Goal: Task Accomplishment & Management: Complete application form

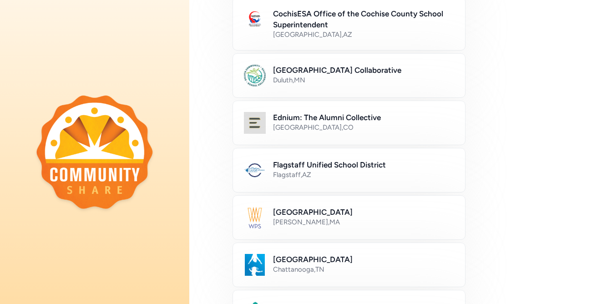
scroll to position [153, 0]
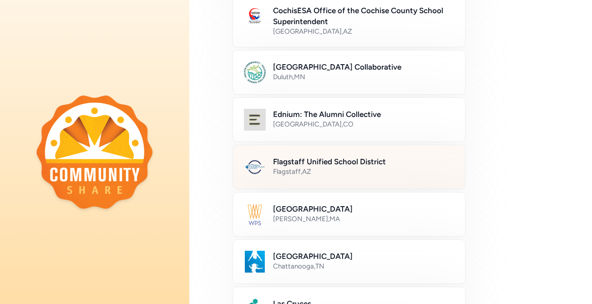
click at [355, 171] on div "Flagstaff , [GEOGRAPHIC_DATA]" at bounding box center [363, 171] width 181 height 9
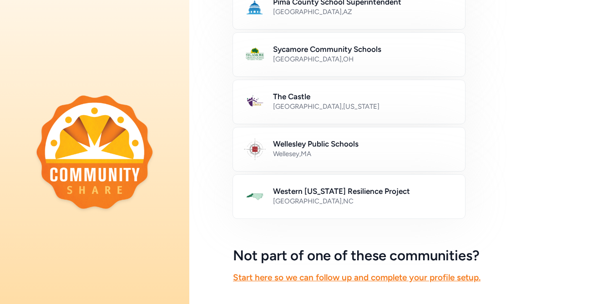
scroll to position [566, 0]
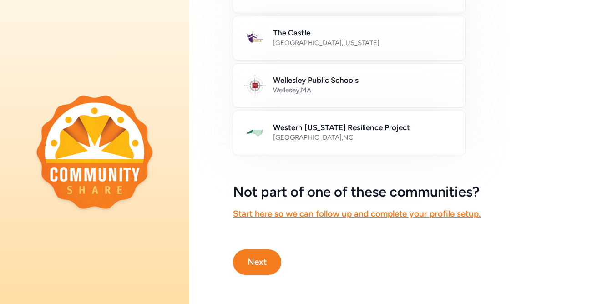
click at [259, 265] on button "Next" at bounding box center [257, 261] width 48 height 25
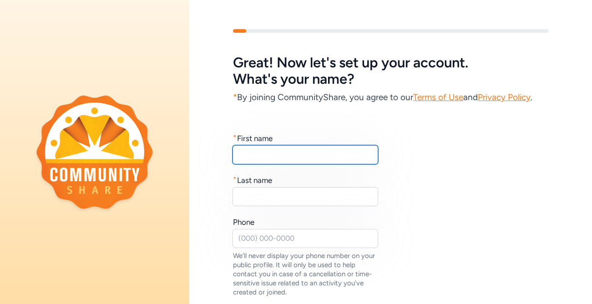
click at [295, 151] on input "text" at bounding box center [305, 154] width 146 height 19
type input "[PERSON_NAME]"
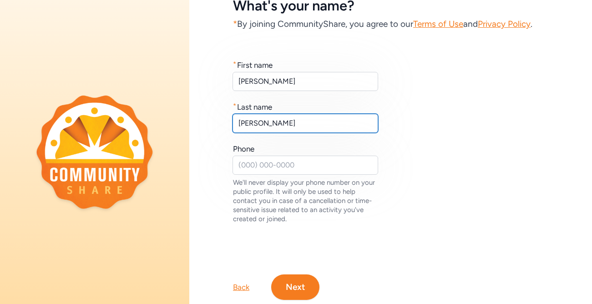
scroll to position [98, 0]
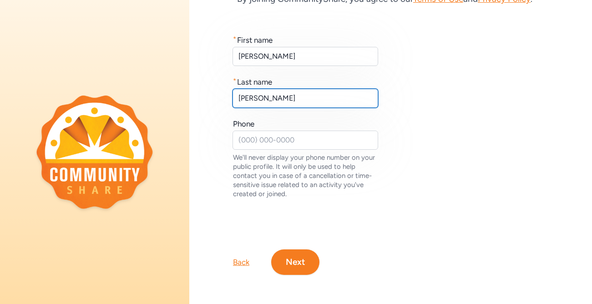
type input "[PERSON_NAME]"
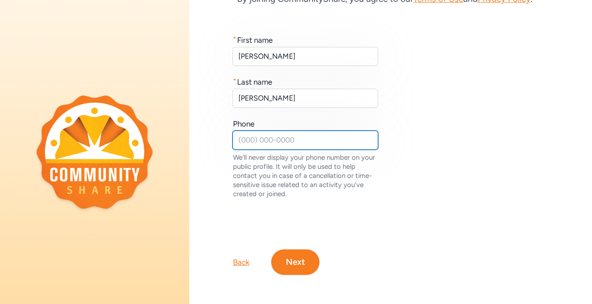
click at [286, 136] on input "text" at bounding box center [305, 140] width 146 height 19
type input "9288146051"
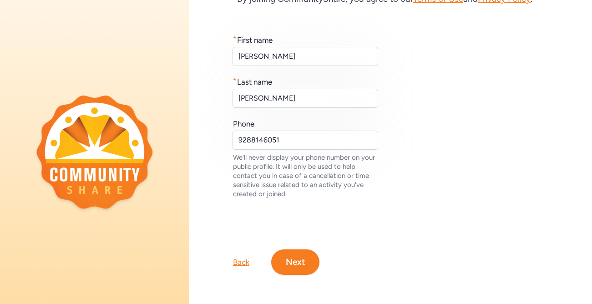
click at [294, 256] on button "Next" at bounding box center [295, 261] width 48 height 25
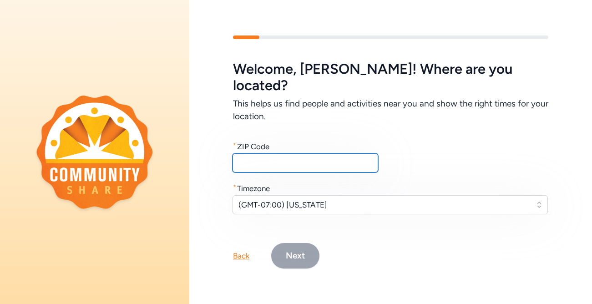
click at [284, 153] on input "text" at bounding box center [305, 162] width 146 height 19
type input "86004"
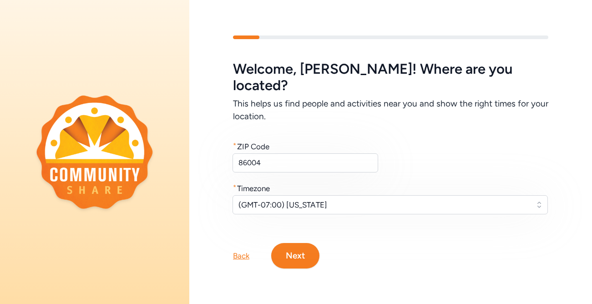
click at [297, 253] on button "Next" at bounding box center [295, 255] width 48 height 25
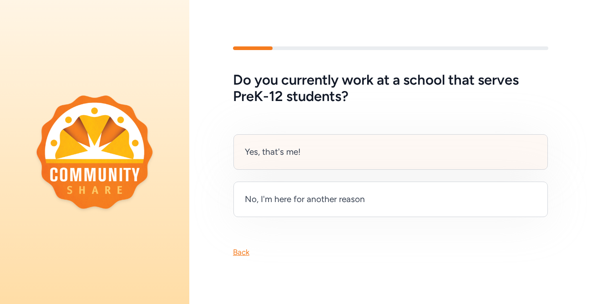
click at [307, 152] on div "Yes, that's me!" at bounding box center [390, 151] width 314 height 35
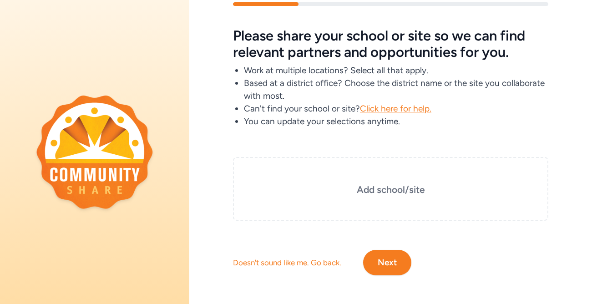
scroll to position [25, 0]
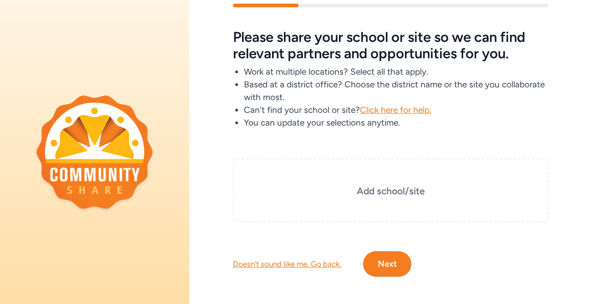
click at [398, 166] on div "Add school/site" at bounding box center [390, 190] width 315 height 64
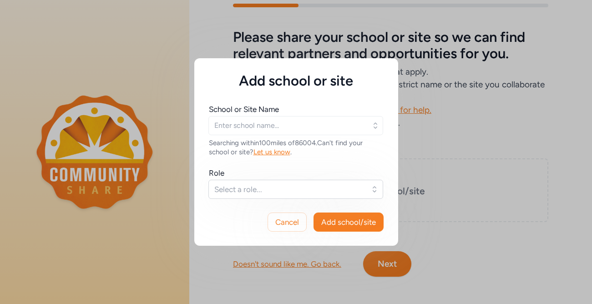
click at [423, 138] on div "Add school or site School or Site Name Searching within 100 miles of 86004 . Ca…" at bounding box center [296, 152] width 592 height 304
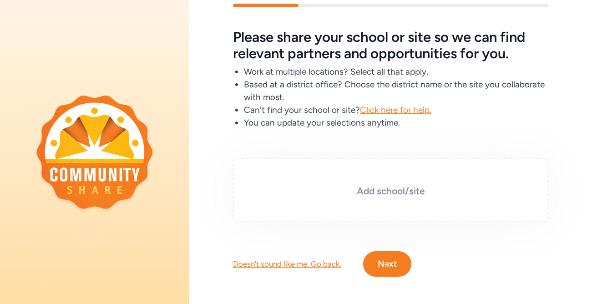
click at [380, 198] on div "Add school/site" at bounding box center [390, 190] width 315 height 64
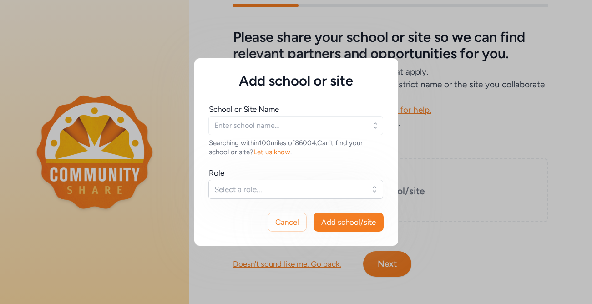
click at [371, 127] on icon "button" at bounding box center [375, 125] width 9 height 9
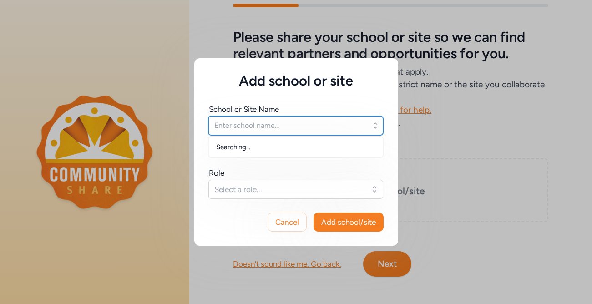
type input "d"
type input "S"
type input "DeMiguel"
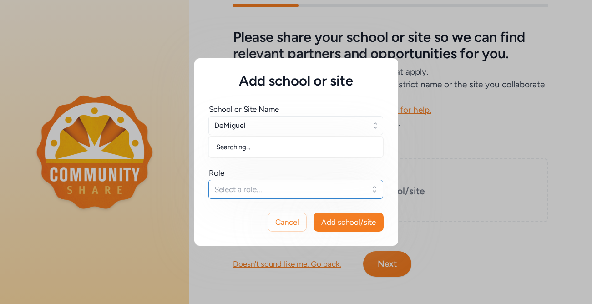
click at [313, 191] on span "Select a role..." at bounding box center [289, 189] width 150 height 11
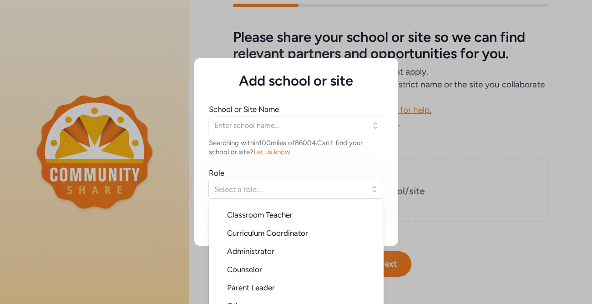
scroll to position [13, 0]
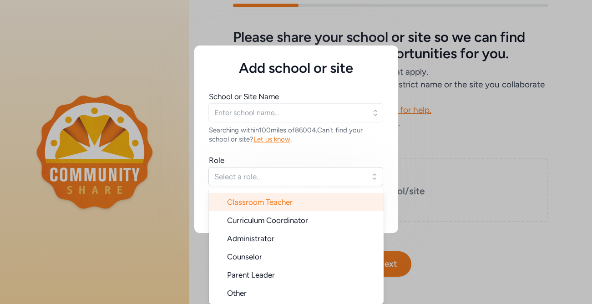
click at [287, 206] on span "Classroom Teacher" at bounding box center [260, 201] width 66 height 9
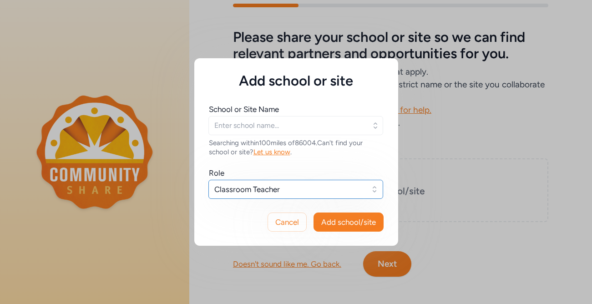
scroll to position [0, 0]
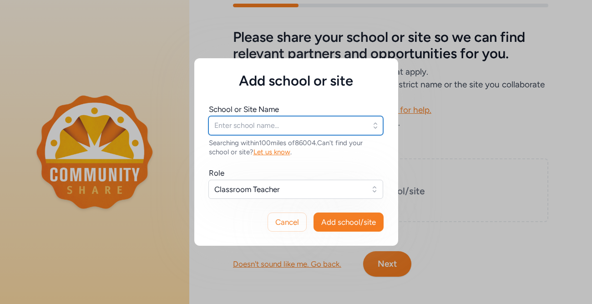
click at [287, 125] on input "text" at bounding box center [295, 125] width 175 height 19
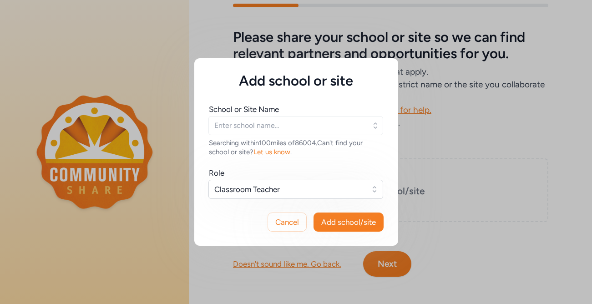
click at [376, 126] on icon "button" at bounding box center [375, 125] width 4 height 6
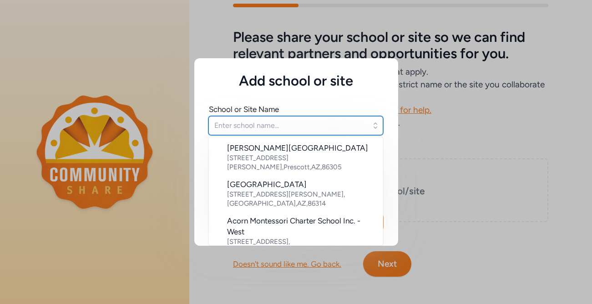
click at [302, 123] on input "text" at bounding box center [295, 125] width 175 height 19
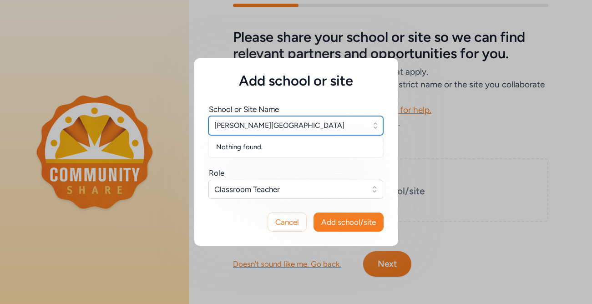
click at [238, 126] on input "[PERSON_NAME][GEOGRAPHIC_DATA]" at bounding box center [295, 125] width 175 height 19
click at [322, 127] on input "[GEOGRAPHIC_DATA]" at bounding box center [295, 125] width 175 height 19
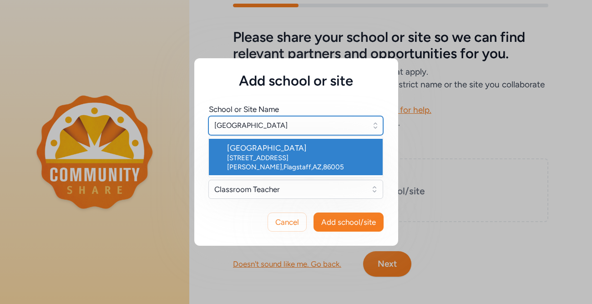
type input "[GEOGRAPHIC_DATA]"
click at [303, 154] on div "[STREET_ADDRESS][PERSON_NAME]" at bounding box center [301, 162] width 148 height 18
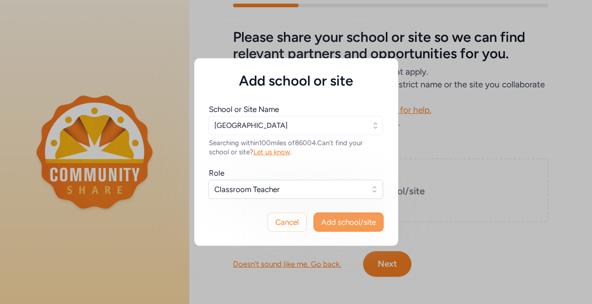
click at [340, 223] on span "Add school/site" at bounding box center [348, 222] width 55 height 11
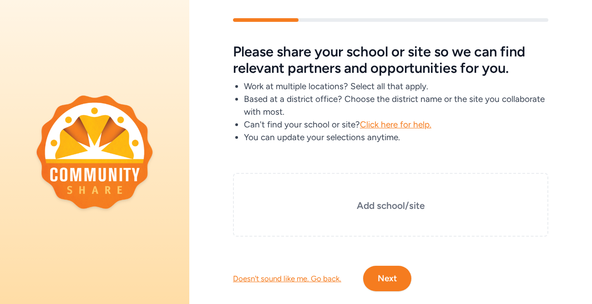
scroll to position [27, 0]
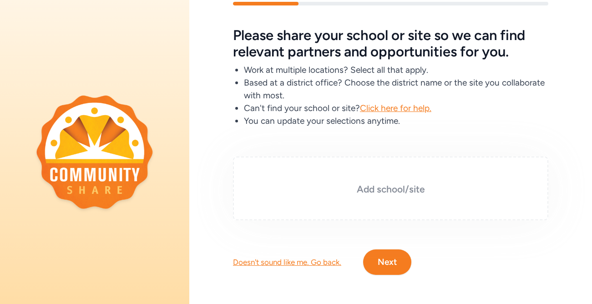
click at [409, 189] on h3 "Add school/site" at bounding box center [391, 189] width 270 height 13
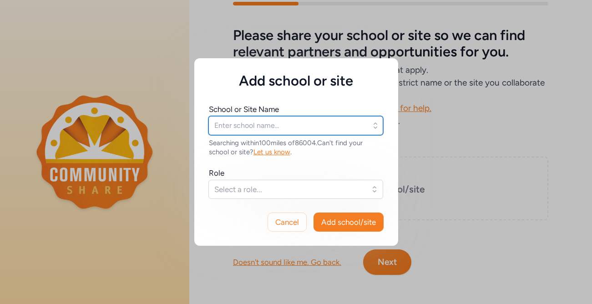
click at [320, 125] on input "text" at bounding box center [295, 125] width 175 height 19
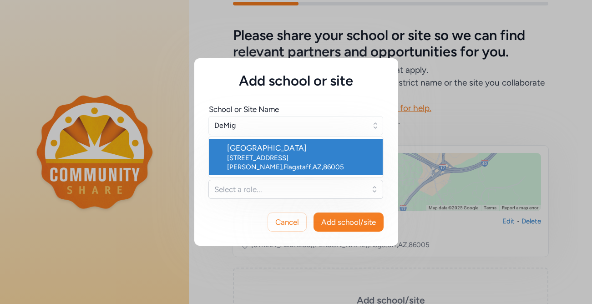
click at [282, 153] on div "[STREET_ADDRESS][PERSON_NAME]" at bounding box center [301, 162] width 148 height 18
type input "[GEOGRAPHIC_DATA]"
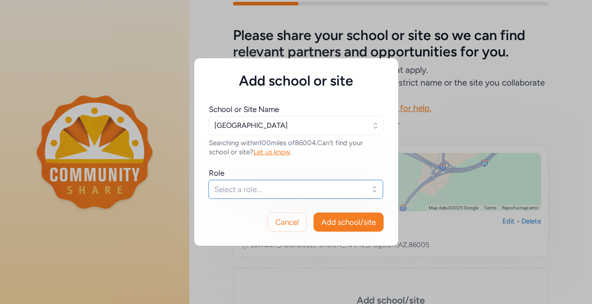
click at [255, 193] on span "Select a role..." at bounding box center [289, 189] width 150 height 11
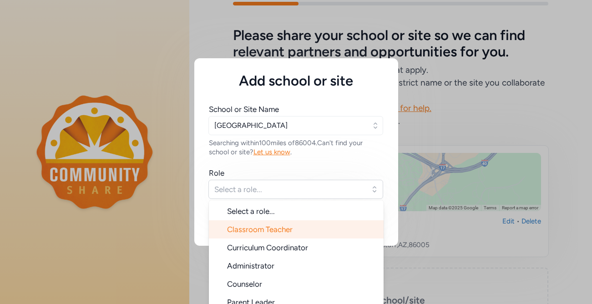
click at [259, 225] on span "Classroom Teacher" at bounding box center [260, 229] width 66 height 9
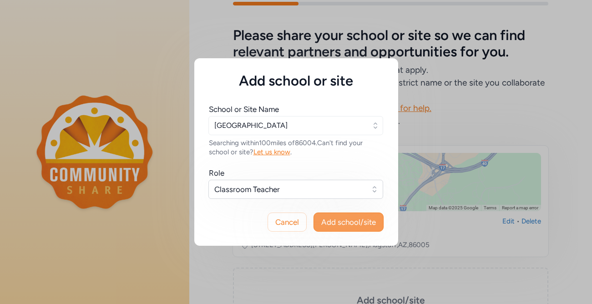
click at [335, 222] on span "Add school/site" at bounding box center [348, 222] width 55 height 11
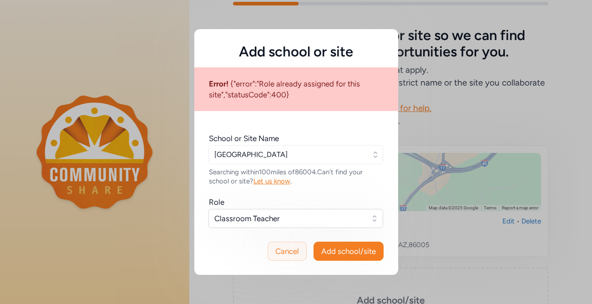
click at [286, 253] on span "Cancel" at bounding box center [287, 251] width 24 height 11
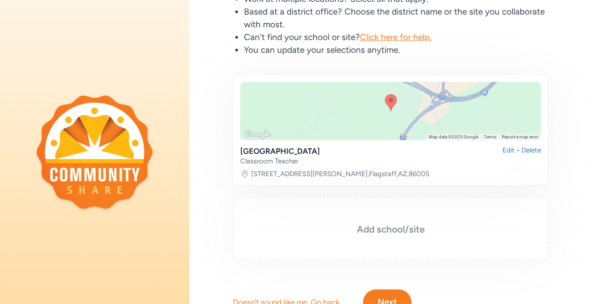
scroll to position [138, 0]
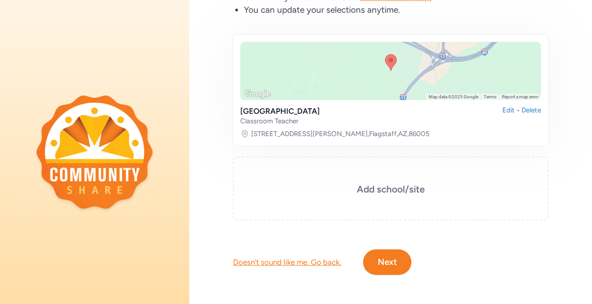
click at [388, 264] on button "Next" at bounding box center [387, 261] width 48 height 25
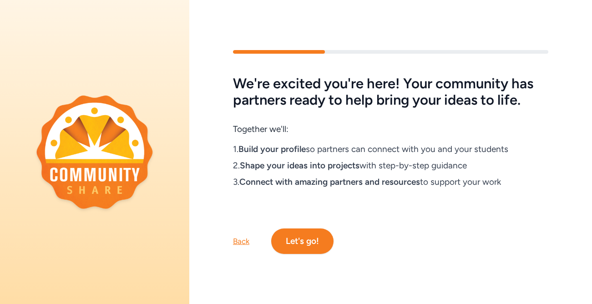
click at [307, 241] on button "Let's go!" at bounding box center [302, 240] width 62 height 25
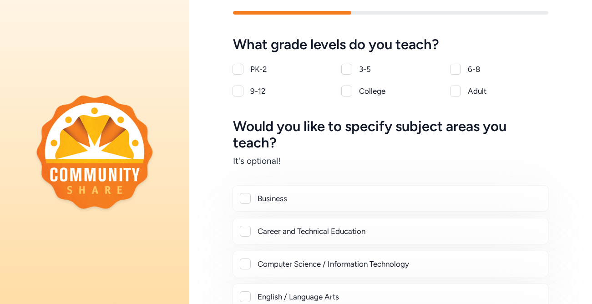
scroll to position [21, 0]
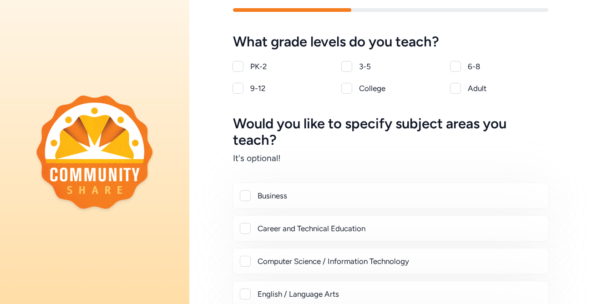
click at [344, 66] on div at bounding box center [346, 66] width 11 height 11
checkbox input "true"
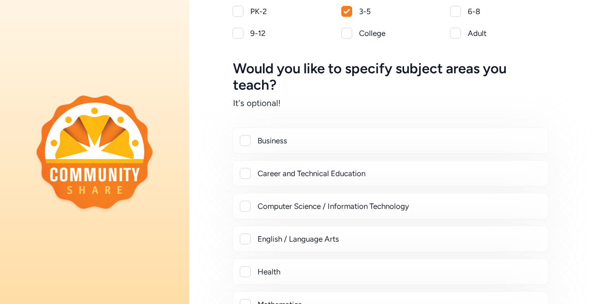
scroll to position [76, 0]
click at [246, 243] on div at bounding box center [245, 238] width 11 height 11
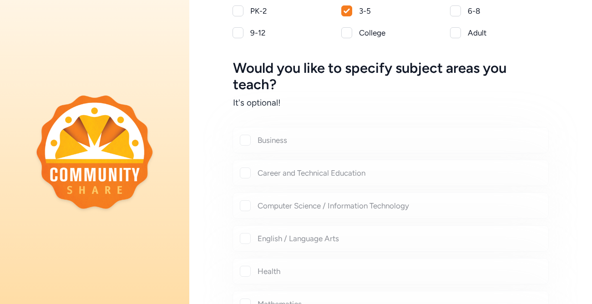
checkbox input "true"
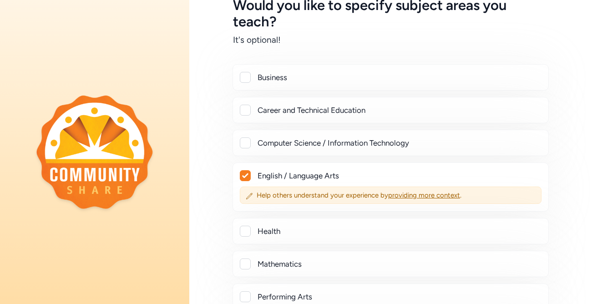
scroll to position [141, 0]
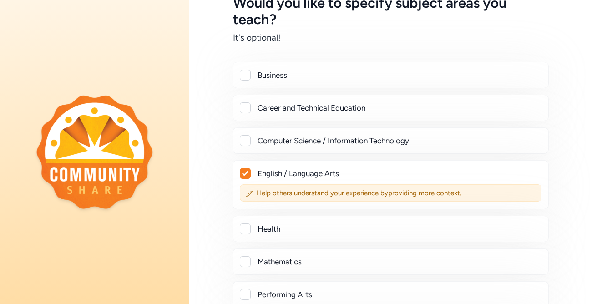
click at [244, 143] on div at bounding box center [245, 140] width 11 height 11
checkbox input "true"
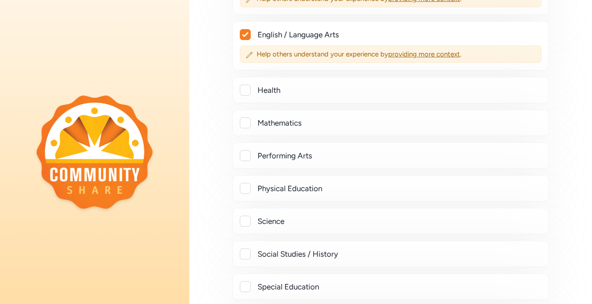
scroll to position [307, 0]
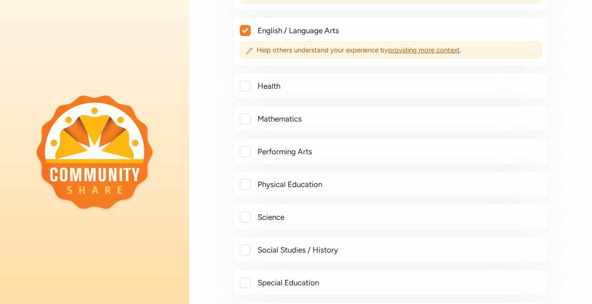
click at [244, 120] on div at bounding box center [245, 118] width 11 height 11
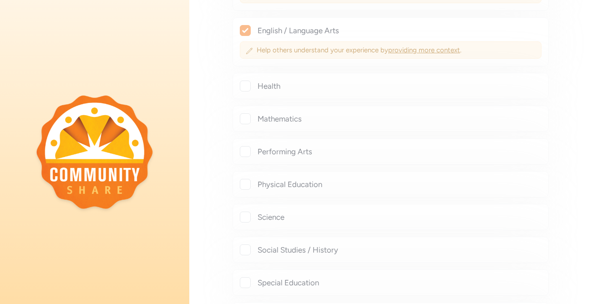
checkbox input "true"
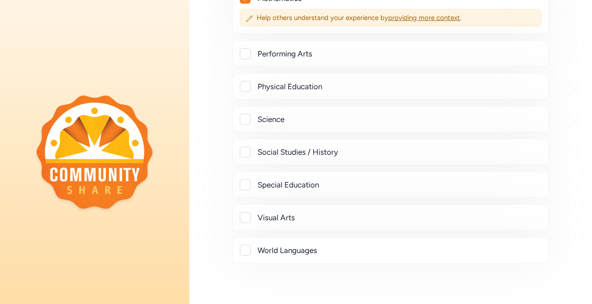
scroll to position [429, 0]
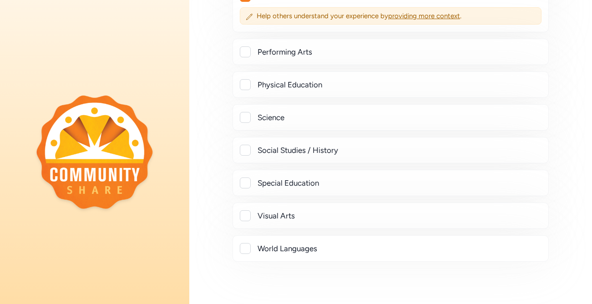
click at [244, 120] on div at bounding box center [245, 117] width 11 height 11
checkbox input "true"
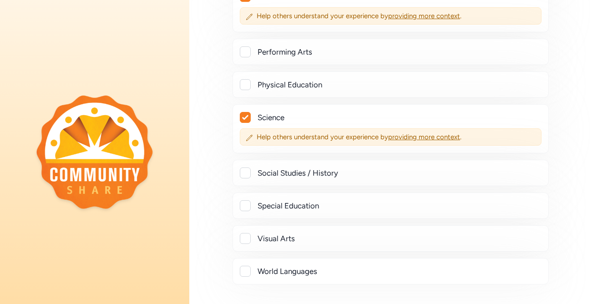
click at [247, 177] on div at bounding box center [245, 172] width 11 height 11
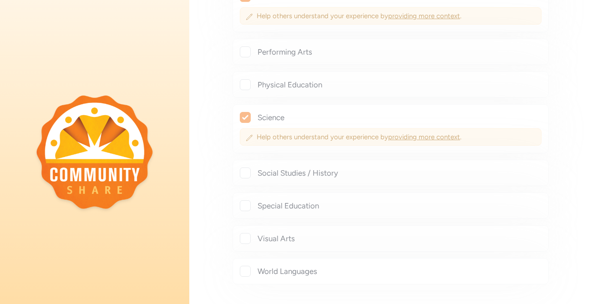
checkbox input "true"
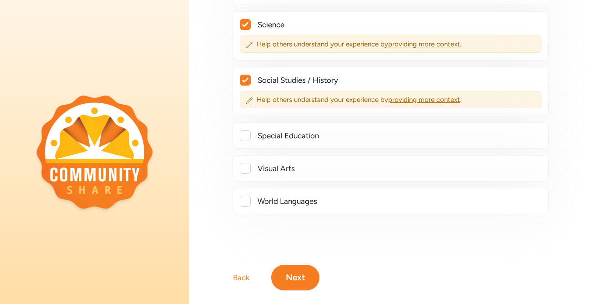
scroll to position [538, 0]
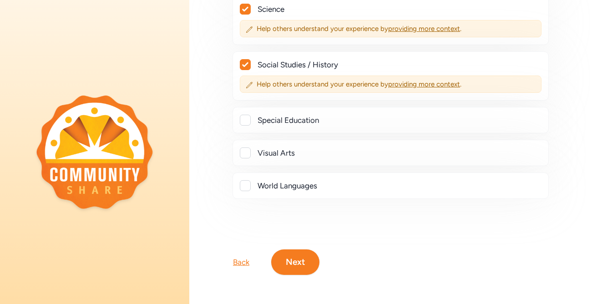
click at [292, 262] on button "Next" at bounding box center [295, 261] width 48 height 25
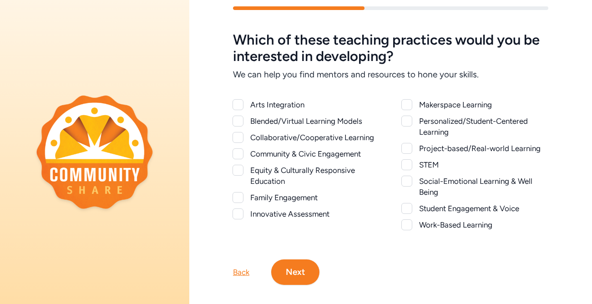
scroll to position [21, 0]
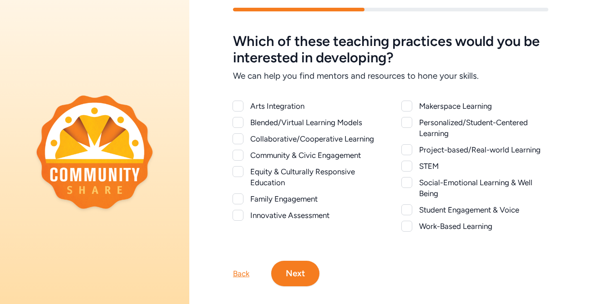
click at [240, 141] on div at bounding box center [237, 138] width 11 height 11
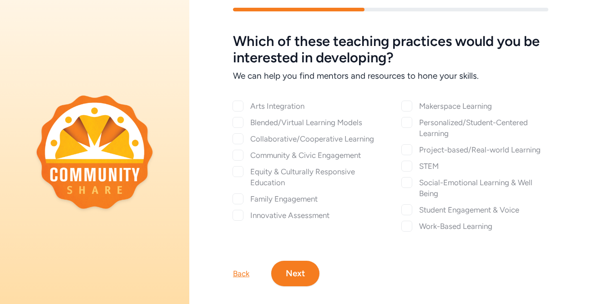
checkbox input "true"
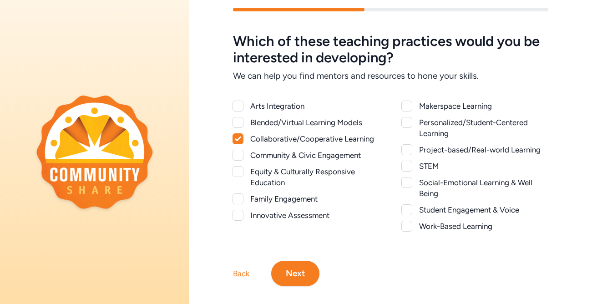
click at [240, 155] on div at bounding box center [237, 155] width 11 height 11
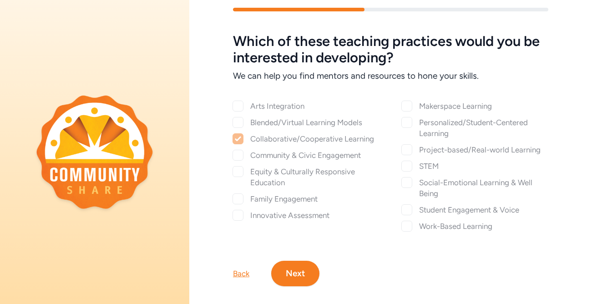
checkbox input "true"
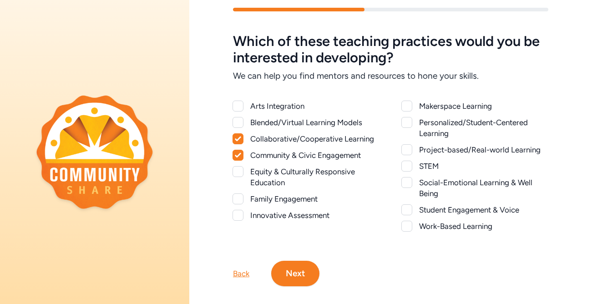
click at [239, 169] on div at bounding box center [237, 171] width 11 height 11
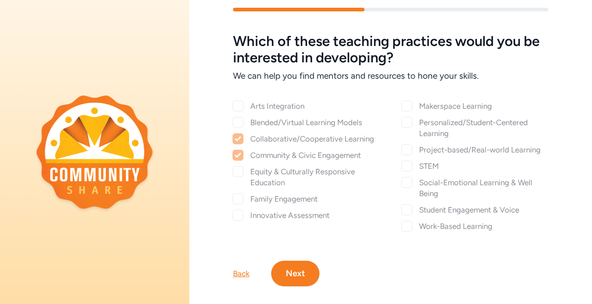
checkbox input "true"
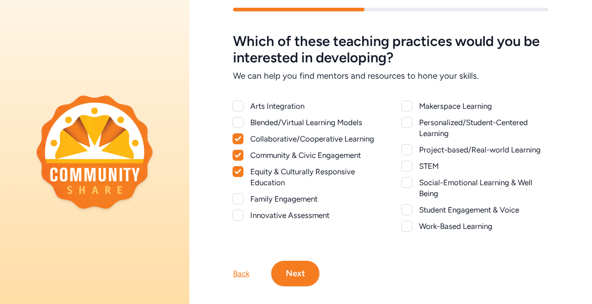
click at [407, 149] on div at bounding box center [406, 149] width 11 height 11
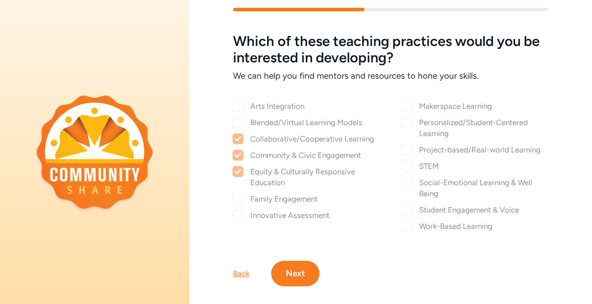
checkbox input "true"
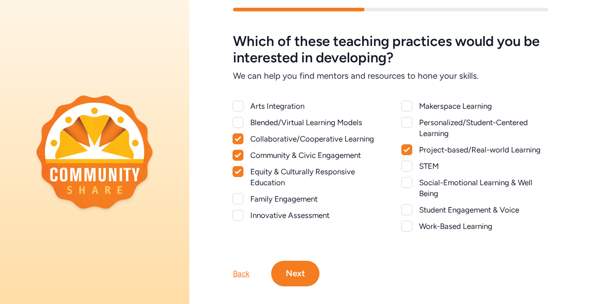
click at [408, 168] on div at bounding box center [406, 166] width 11 height 11
checkbox input "true"
click at [409, 183] on div at bounding box center [406, 182] width 11 height 11
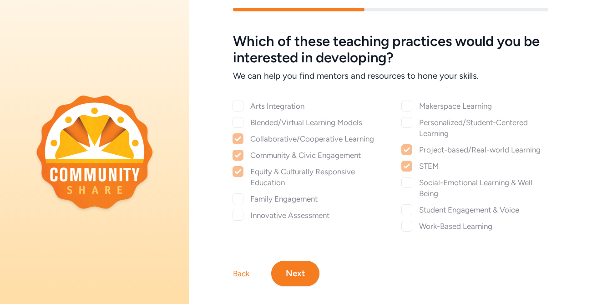
checkbox input "true"
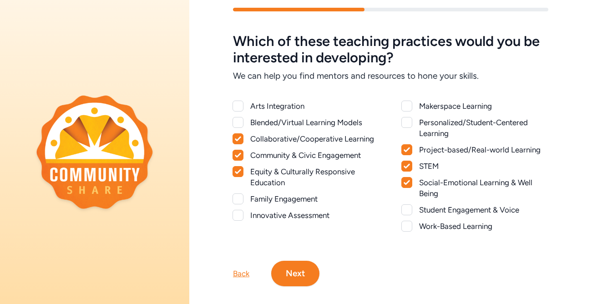
click at [407, 228] on div at bounding box center [406, 226] width 11 height 11
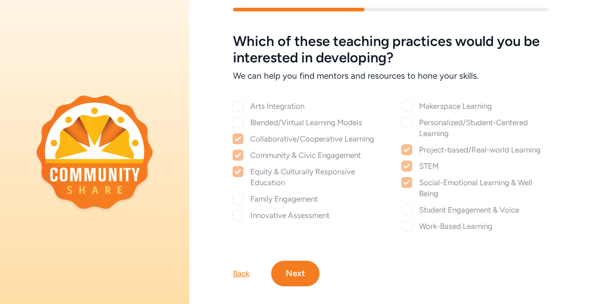
checkbox input "true"
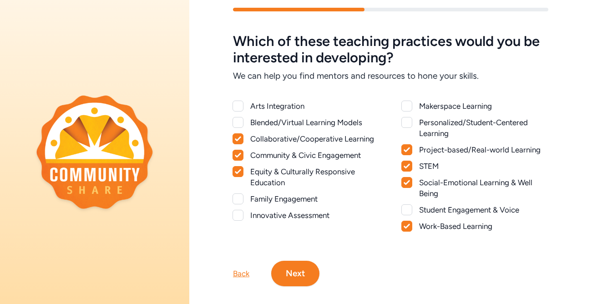
click at [408, 206] on div at bounding box center [406, 209] width 11 height 11
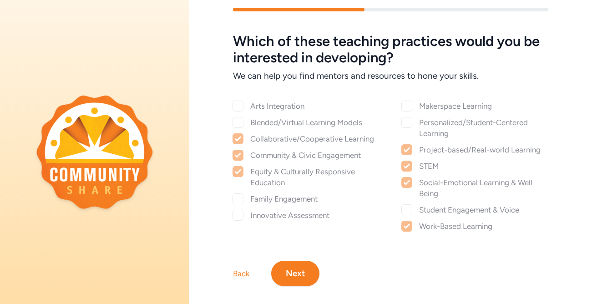
checkbox input "true"
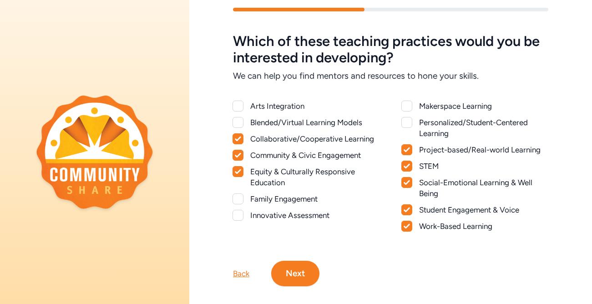
click at [301, 274] on button "Next" at bounding box center [295, 273] width 48 height 25
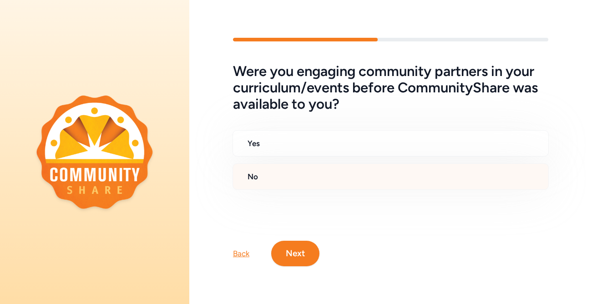
click at [283, 181] on h2 "No" at bounding box center [393, 176] width 293 height 11
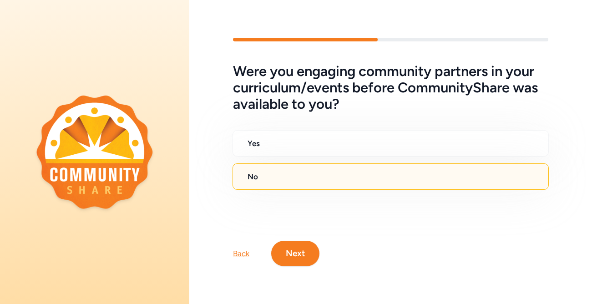
click at [299, 254] on button "Next" at bounding box center [295, 253] width 48 height 25
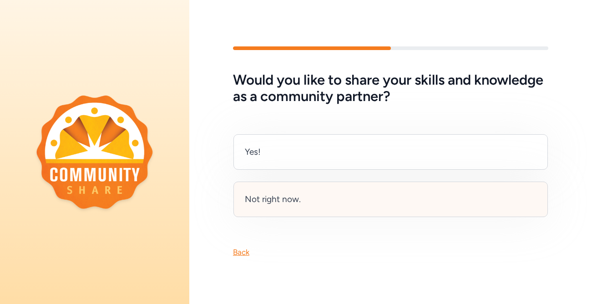
click at [297, 201] on div "Not right now." at bounding box center [273, 199] width 56 height 13
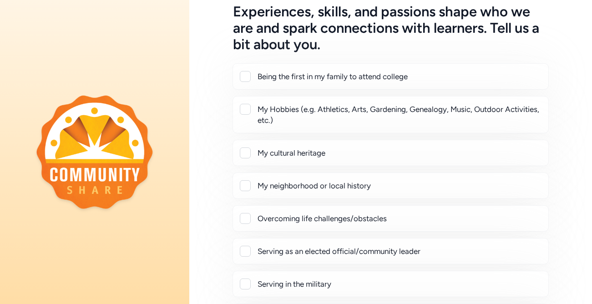
scroll to position [53, 0]
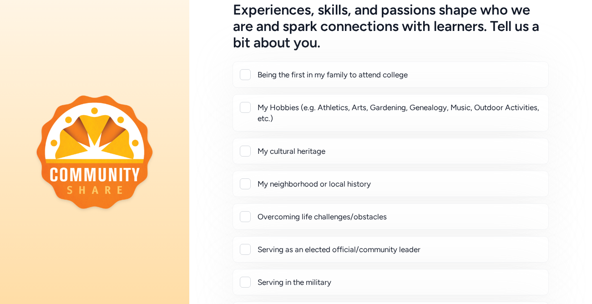
click at [244, 80] on div "Being the first in my family to attend college" at bounding box center [390, 74] width 316 height 26
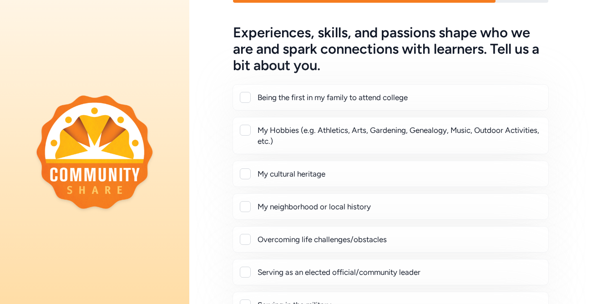
scroll to position [0, 0]
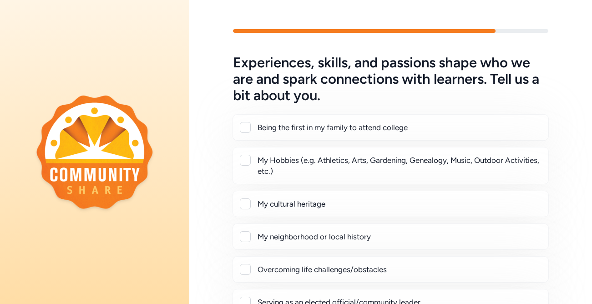
click at [242, 128] on div at bounding box center [245, 127] width 11 height 11
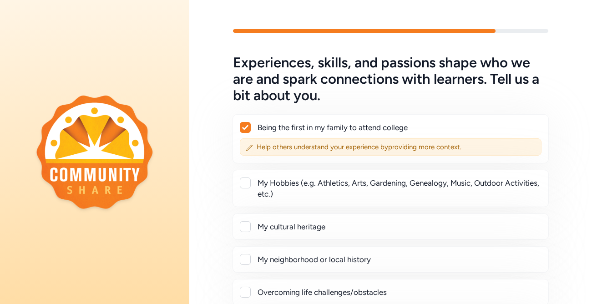
click at [242, 128] on icon at bounding box center [245, 127] width 6 height 5
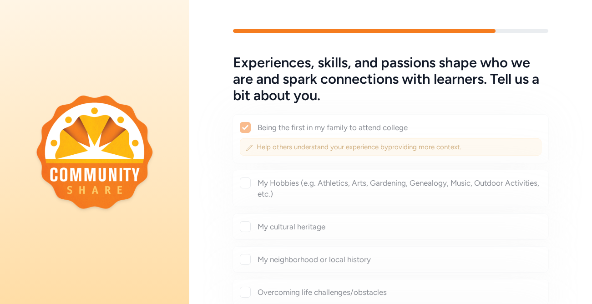
checkbox input "false"
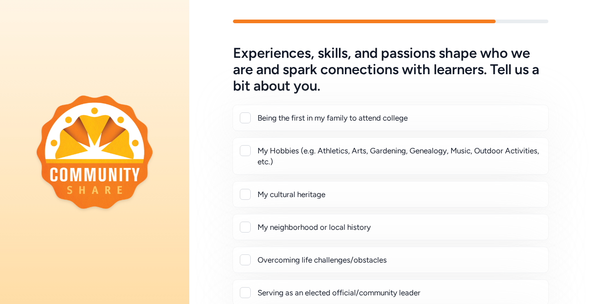
scroll to position [11, 0]
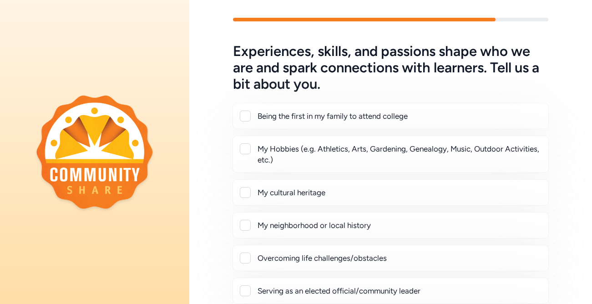
click at [215, 158] on div "Experiences, skills, and passions shape who we are and spark connections with l…" at bounding box center [390, 238] width 403 height 391
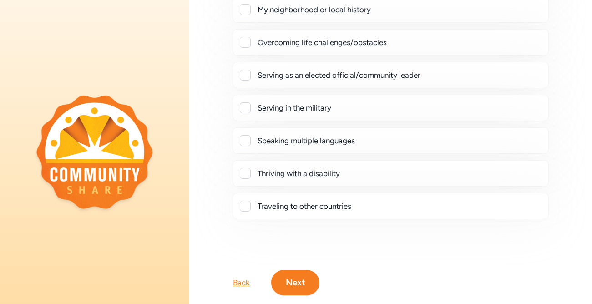
scroll to position [227, 0]
click at [243, 205] on div at bounding box center [245, 205] width 11 height 11
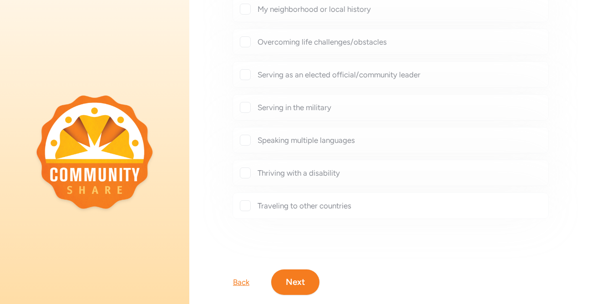
checkbox input "true"
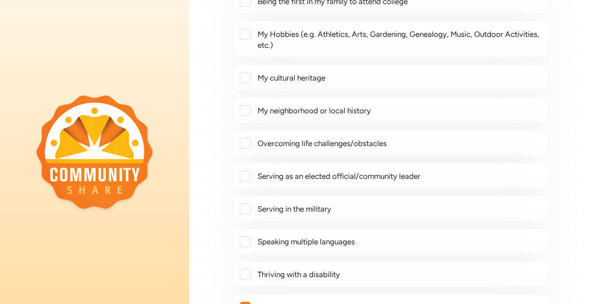
scroll to position [121, 0]
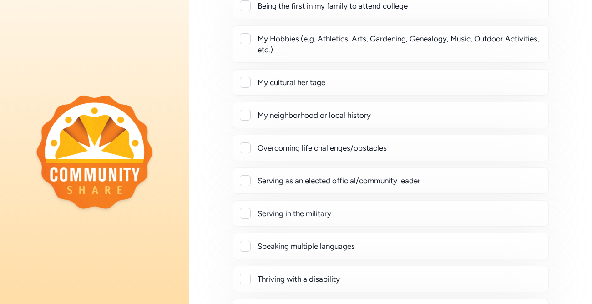
click at [247, 148] on div at bounding box center [245, 147] width 11 height 11
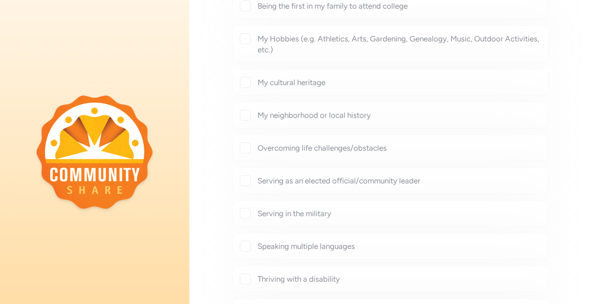
checkbox input "true"
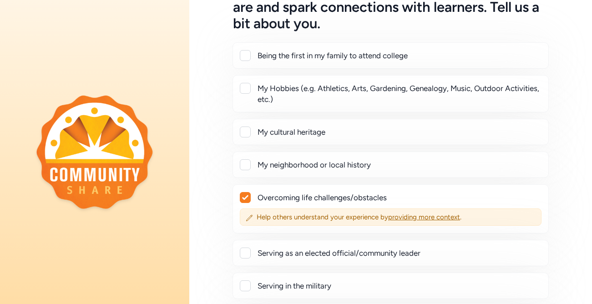
scroll to position [69, 0]
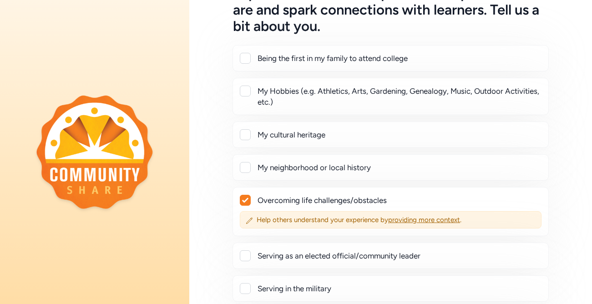
click at [242, 91] on div at bounding box center [245, 91] width 11 height 11
checkbox input "true"
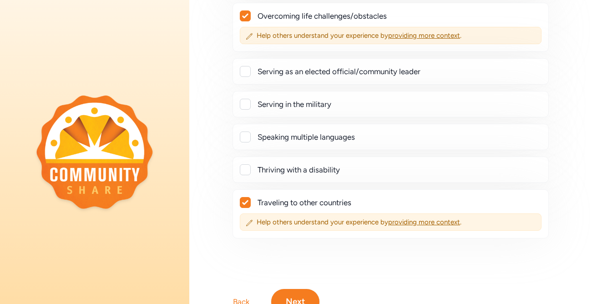
scroll to position [316, 0]
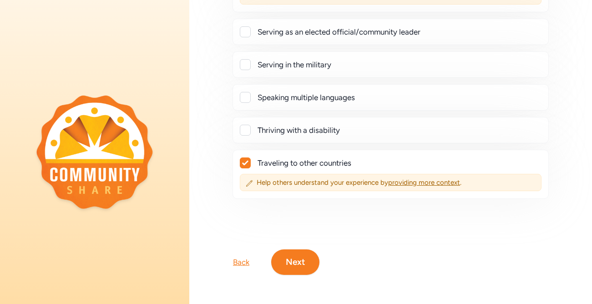
click at [294, 259] on button "Next" at bounding box center [295, 261] width 48 height 25
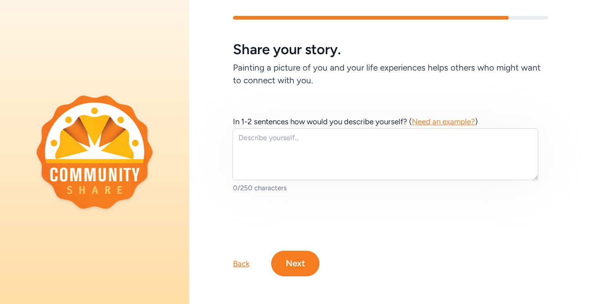
scroll to position [15, 0]
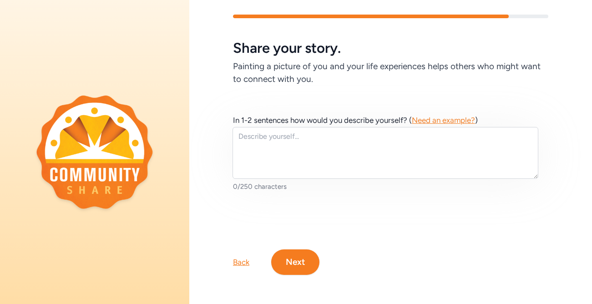
click at [288, 264] on button "Next" at bounding box center [295, 261] width 48 height 25
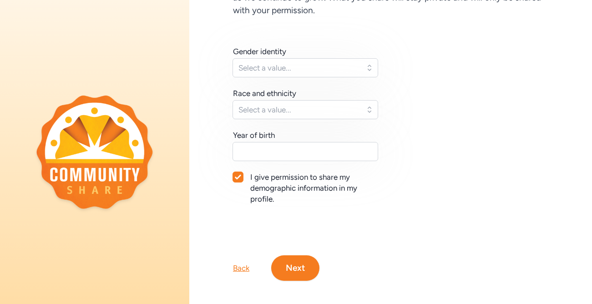
scroll to position [115, 0]
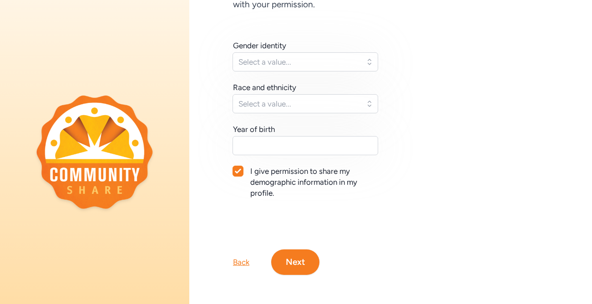
click at [240, 263] on div "Back" at bounding box center [241, 262] width 16 height 11
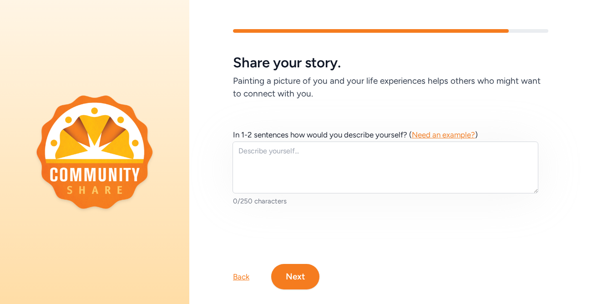
click at [441, 137] on span "Need an example?" at bounding box center [443, 134] width 63 height 9
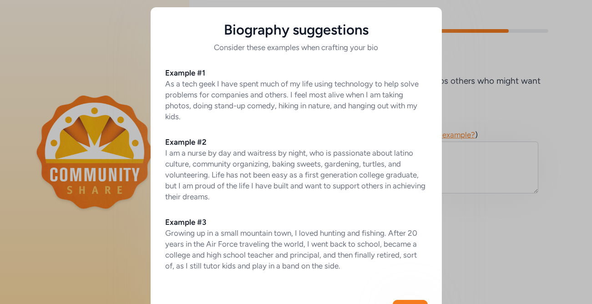
scroll to position [36, 0]
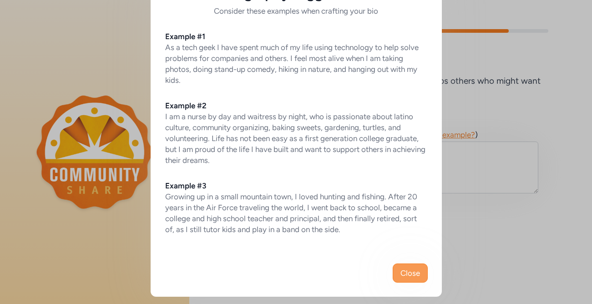
click at [408, 270] on span "Close" at bounding box center [410, 272] width 20 height 11
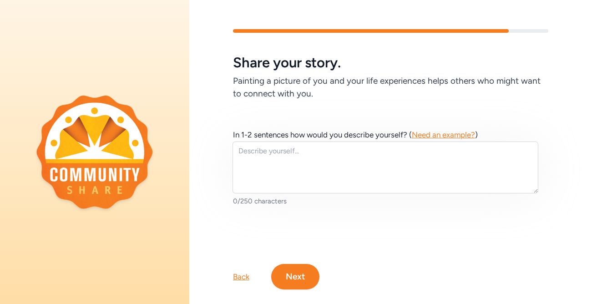
scroll to position [15, 0]
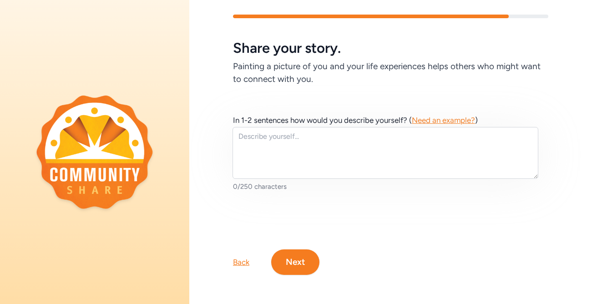
click at [287, 267] on button "Next" at bounding box center [295, 261] width 48 height 25
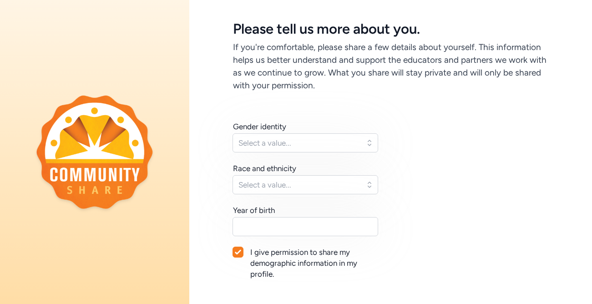
scroll to position [42, 0]
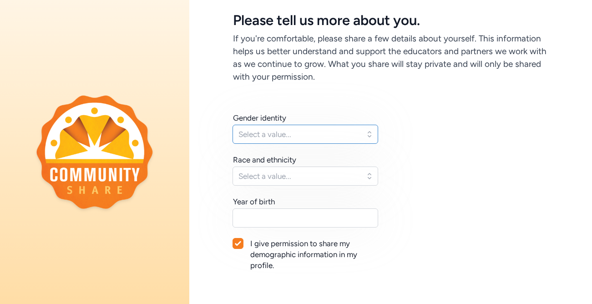
click at [370, 137] on button "Select a value..." at bounding box center [305, 134] width 146 height 19
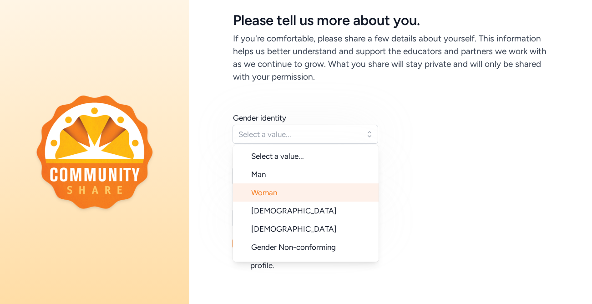
click at [350, 191] on li "Woman" at bounding box center [306, 192] width 146 height 18
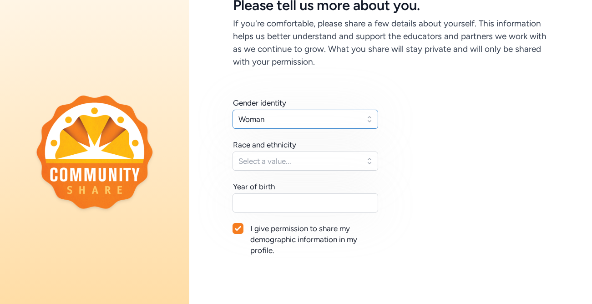
scroll to position [60, 0]
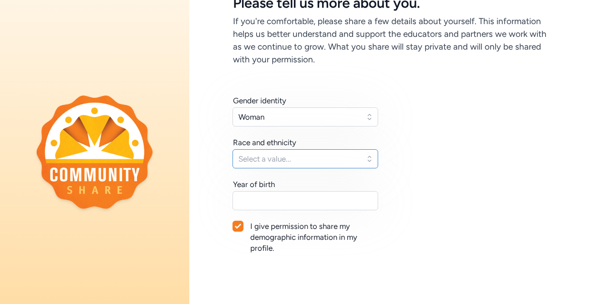
click at [367, 161] on button "Select a value..." at bounding box center [305, 158] width 146 height 19
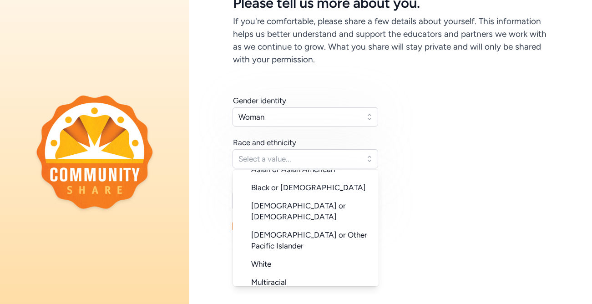
scroll to position [74, 0]
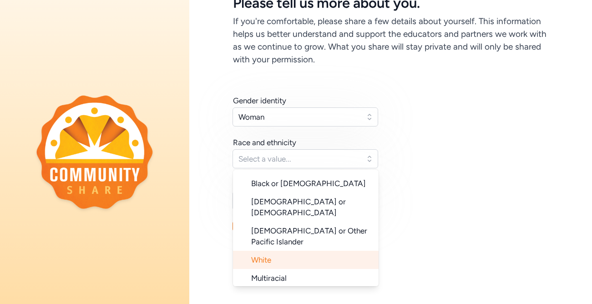
click at [338, 251] on li "White" at bounding box center [306, 260] width 146 height 18
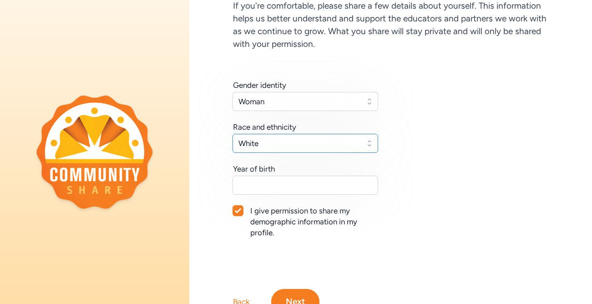
scroll to position [115, 0]
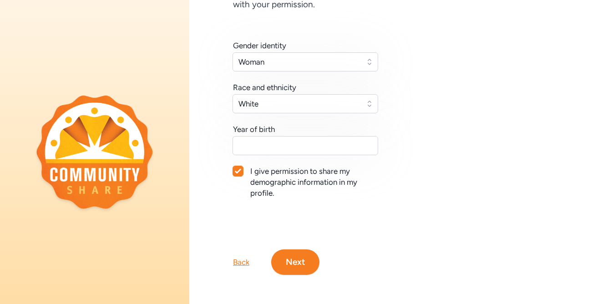
click at [296, 257] on button "Next" at bounding box center [295, 261] width 48 height 25
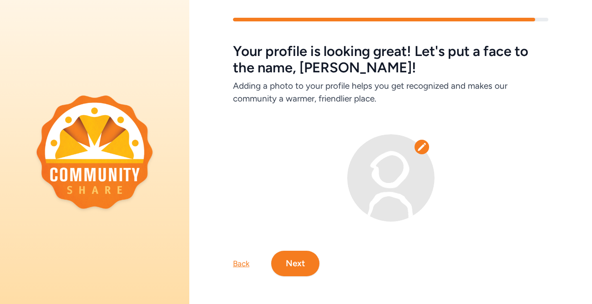
scroll to position [13, 0]
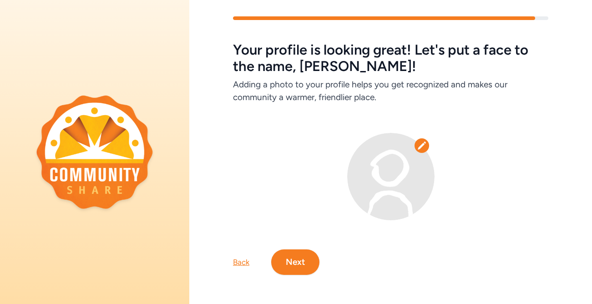
click at [303, 262] on button "Next" at bounding box center [295, 261] width 48 height 25
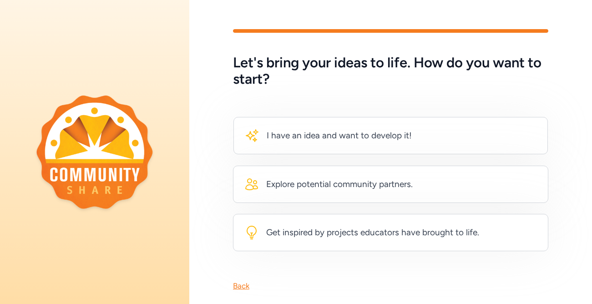
scroll to position [16, 0]
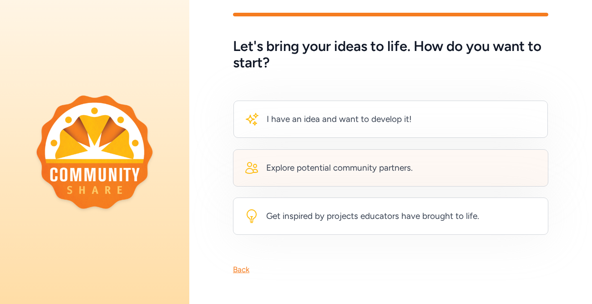
click at [350, 173] on div "Explore potential community partners." at bounding box center [339, 167] width 146 height 13
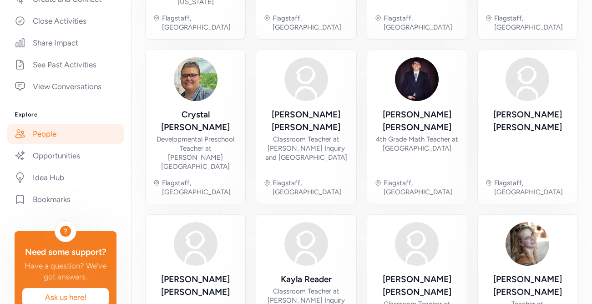
scroll to position [230, 0]
click at [57, 160] on link "Opportunities" at bounding box center [65, 155] width 116 height 20
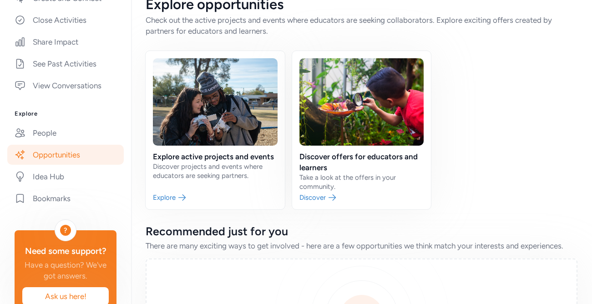
scroll to position [20, 0]
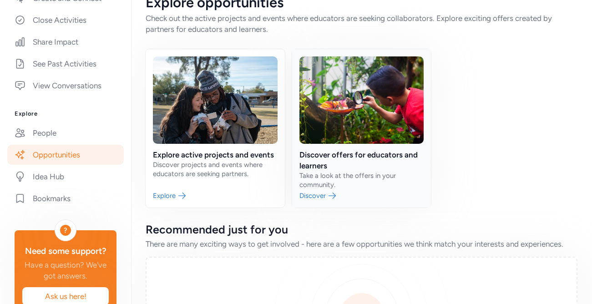
click at [337, 194] on link at bounding box center [361, 128] width 139 height 158
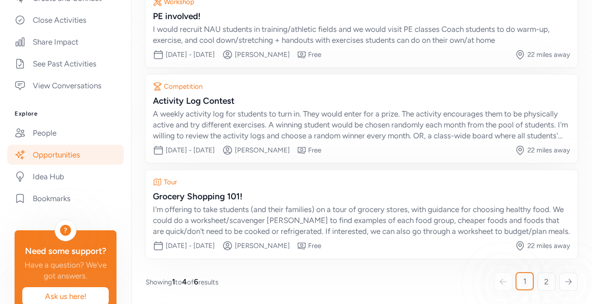
scroll to position [197, 0]
click at [545, 278] on span "2" at bounding box center [546, 280] width 5 height 11
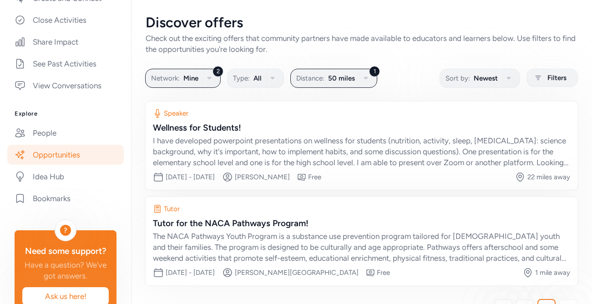
scroll to position [28, 0]
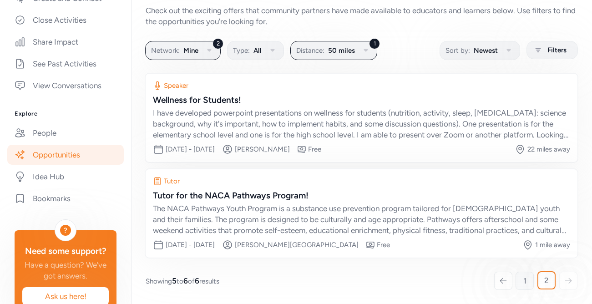
click at [525, 281] on span "1" at bounding box center [524, 280] width 3 height 11
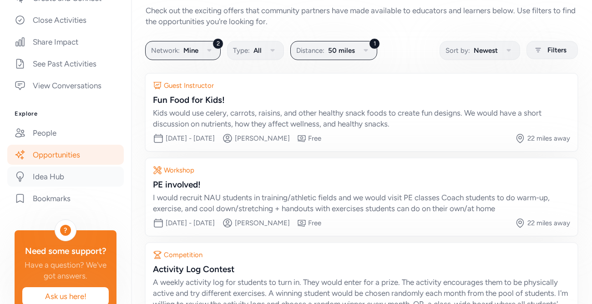
click at [56, 181] on link "Idea Hub" at bounding box center [65, 176] width 116 height 20
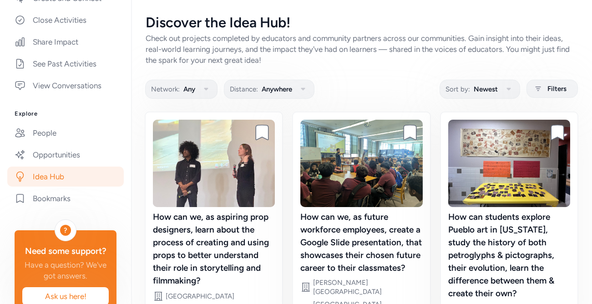
scroll to position [302, 0]
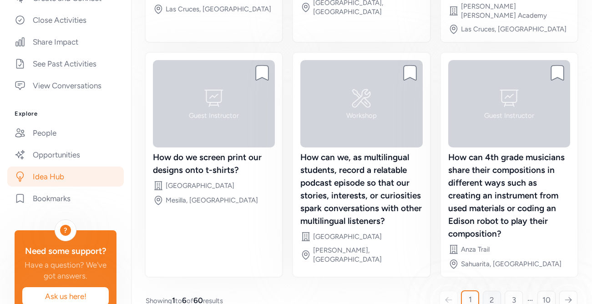
click at [493, 294] on span "2" at bounding box center [491, 299] width 5 height 11
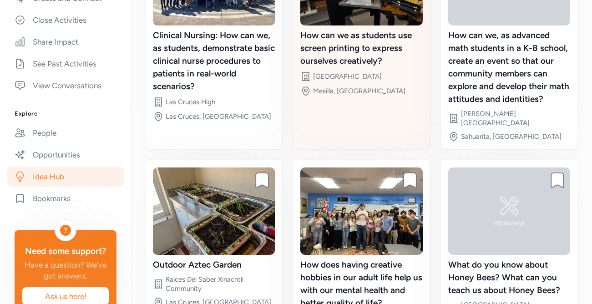
scroll to position [263, 0]
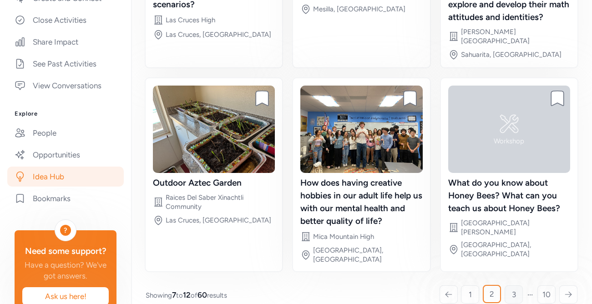
click at [512, 289] on span "3" at bounding box center [514, 294] width 4 height 11
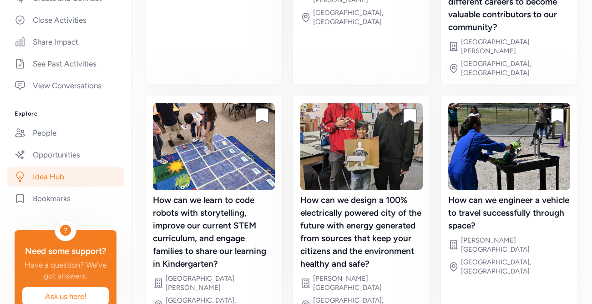
scroll to position [289, 0]
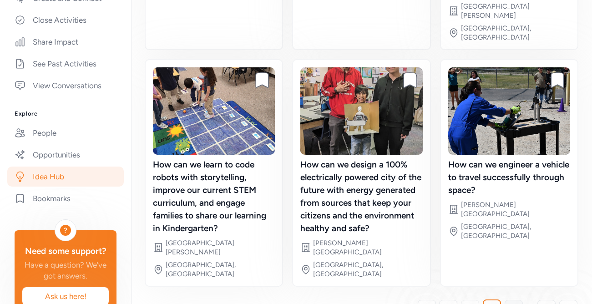
click at [512, 303] on span "4" at bounding box center [513, 308] width 5 height 11
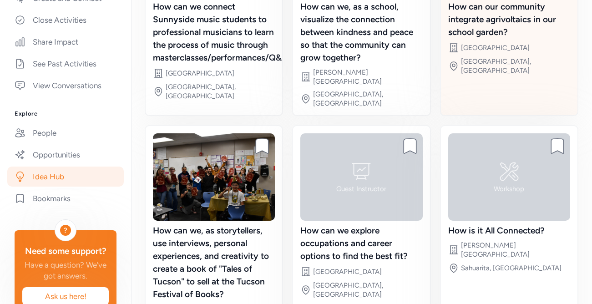
scroll to position [283, 0]
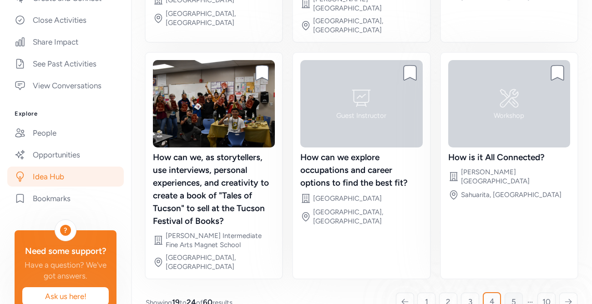
click at [515, 296] on span "5" at bounding box center [513, 301] width 5 height 11
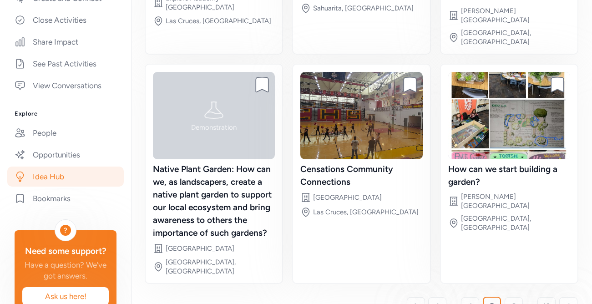
scroll to position [282, 0]
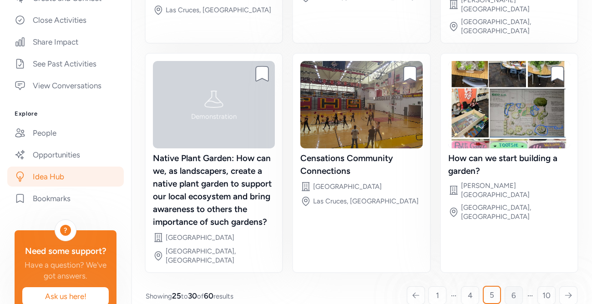
click at [509, 286] on link "6" at bounding box center [513, 295] width 18 height 18
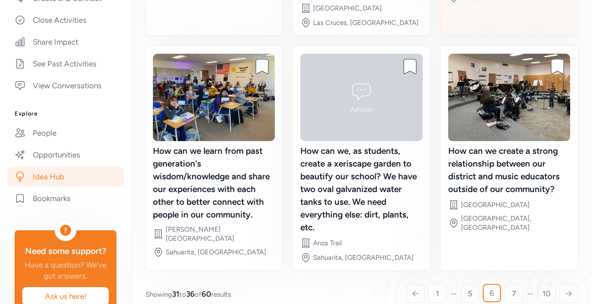
scroll to position [289, 0]
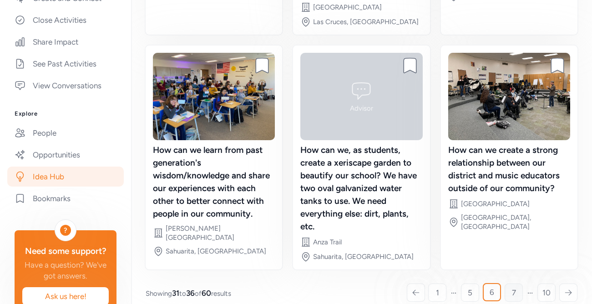
click at [510, 283] on link "7" at bounding box center [513, 292] width 18 height 18
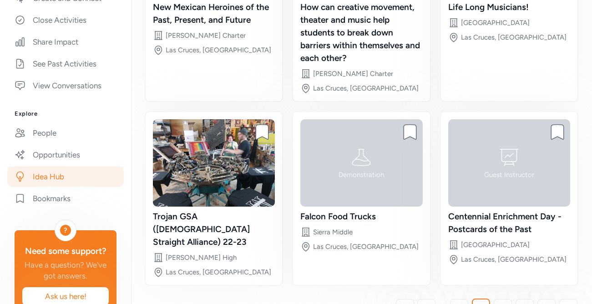
scroll to position [225, 0]
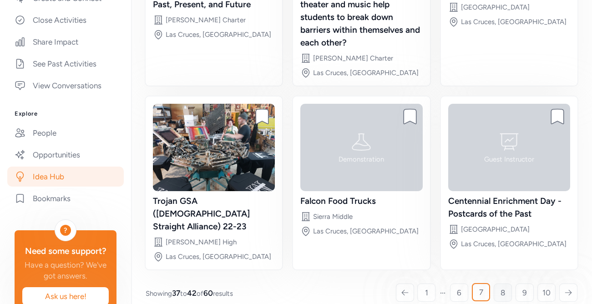
click at [505, 283] on link "8" at bounding box center [503, 292] width 18 height 18
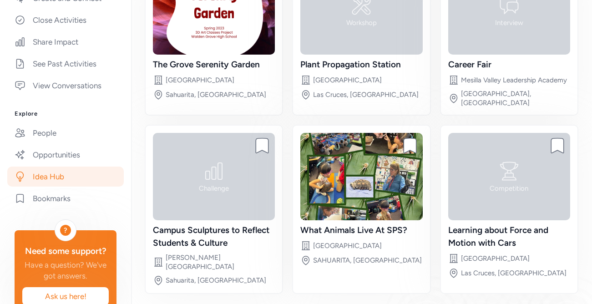
scroll to position [174, 0]
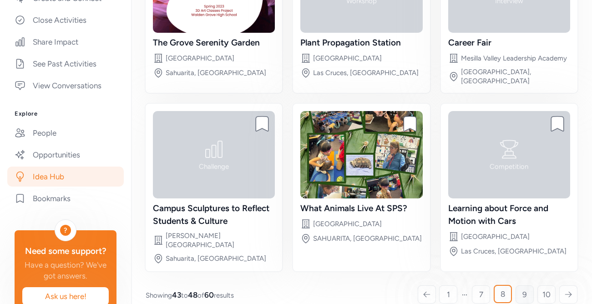
click at [525, 289] on span "9" at bounding box center [524, 294] width 5 height 11
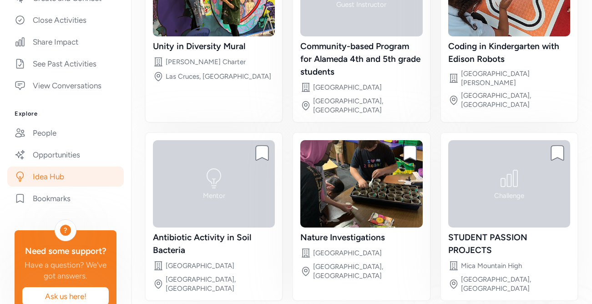
scroll to position [200, 0]
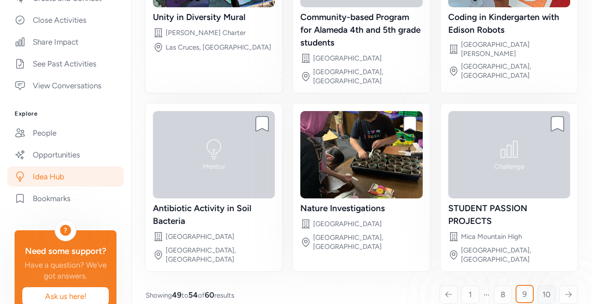
click at [542, 285] on link "10" at bounding box center [546, 294] width 18 height 18
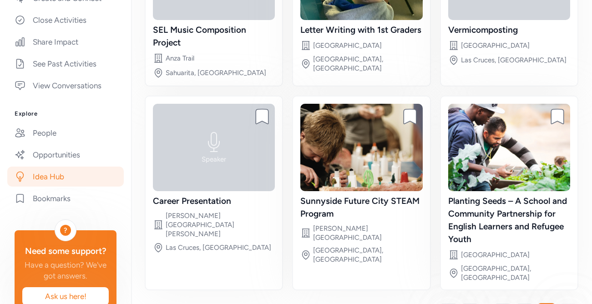
scroll to position [200, 0]
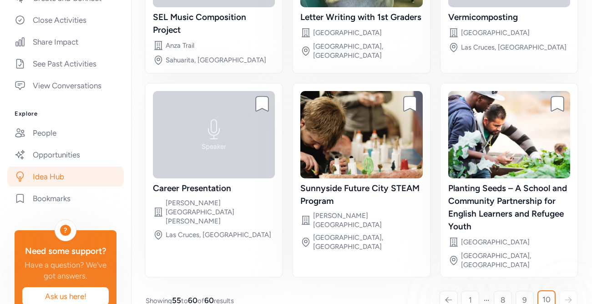
click at [566, 295] on icon at bounding box center [568, 299] width 8 height 9
click at [48, 129] on link "People" at bounding box center [65, 133] width 116 height 20
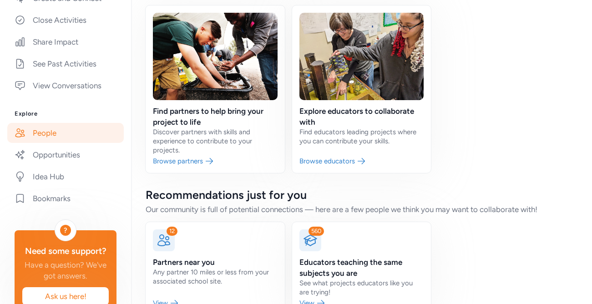
scroll to position [89, 0]
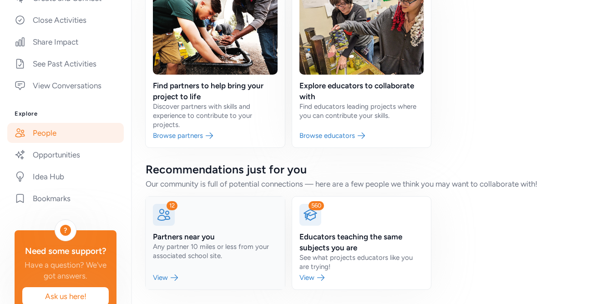
click at [207, 244] on link at bounding box center [215, 243] width 139 height 93
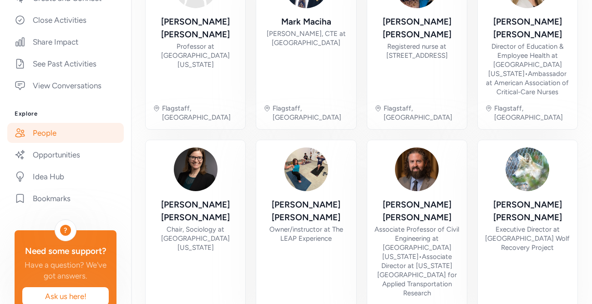
scroll to position [301, 0]
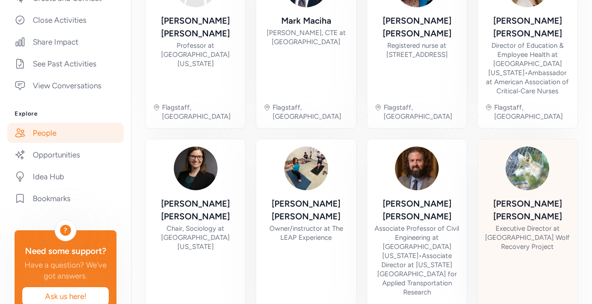
click at [534, 224] on div "Executive Director at [GEOGRAPHIC_DATA] Wolf Recovery Project" at bounding box center [527, 237] width 85 height 27
